Goal: Check status: Check status

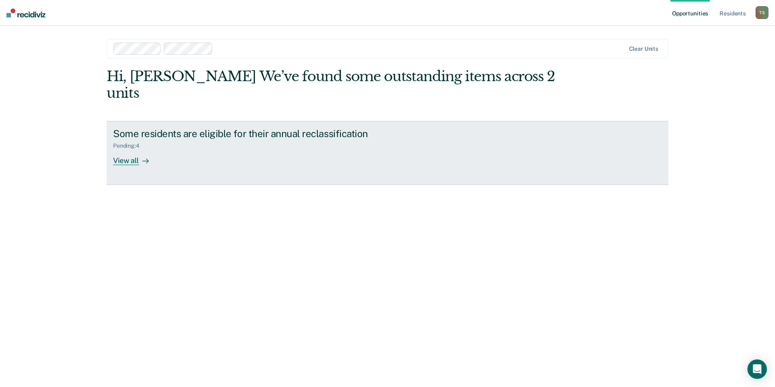
click at [129, 149] on div "View all" at bounding box center [135, 157] width 45 height 16
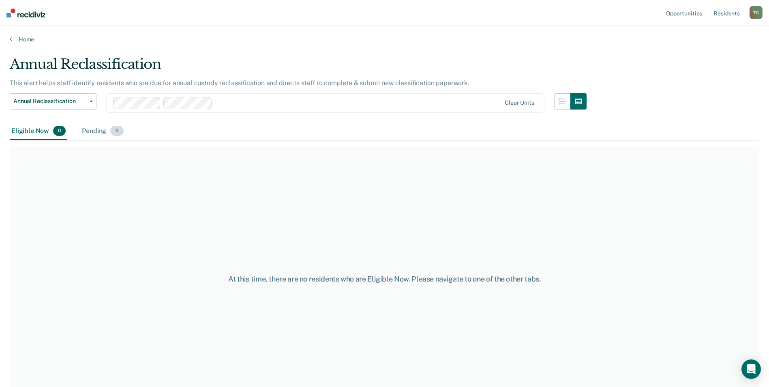
click at [110, 132] on span "4" at bounding box center [116, 131] width 13 height 11
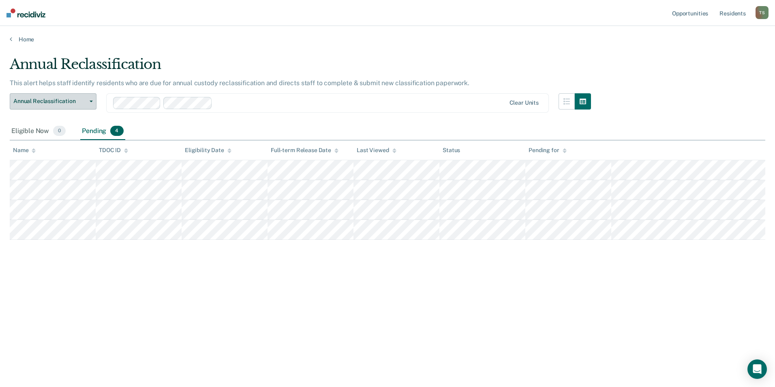
click at [93, 103] on button "Annual Reclassification" at bounding box center [53, 101] width 87 height 16
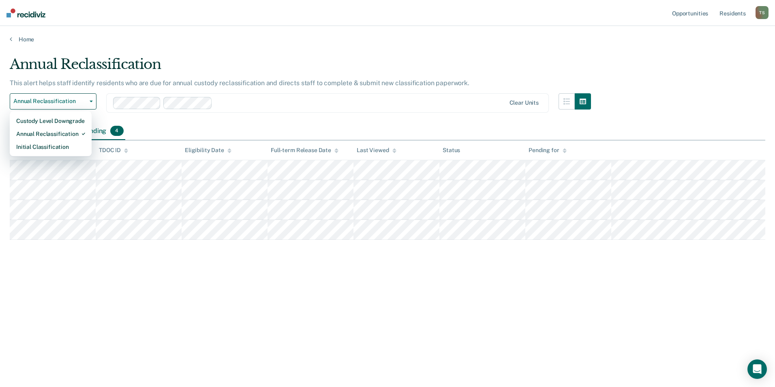
click at [346, 123] on div "Eligible Now 0 Pending 4" at bounding box center [388, 131] width 756 height 18
